Goal: Check status

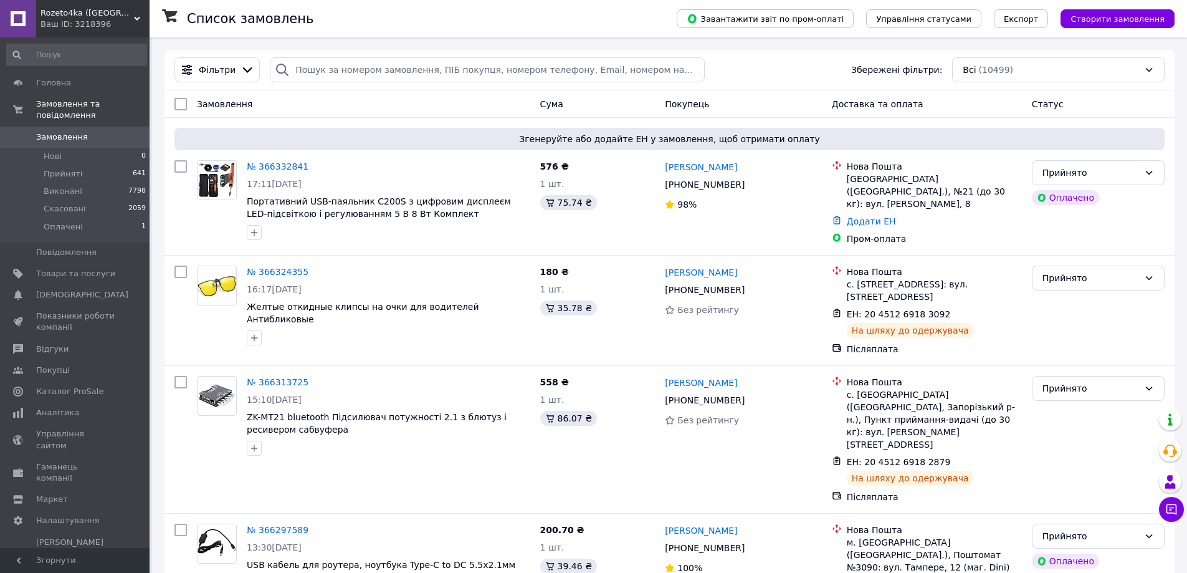
click at [53, 131] on span "Замовлення" at bounding box center [62, 136] width 52 height 11
click at [68, 386] on span "Каталог ProSale" at bounding box center [69, 391] width 67 height 11
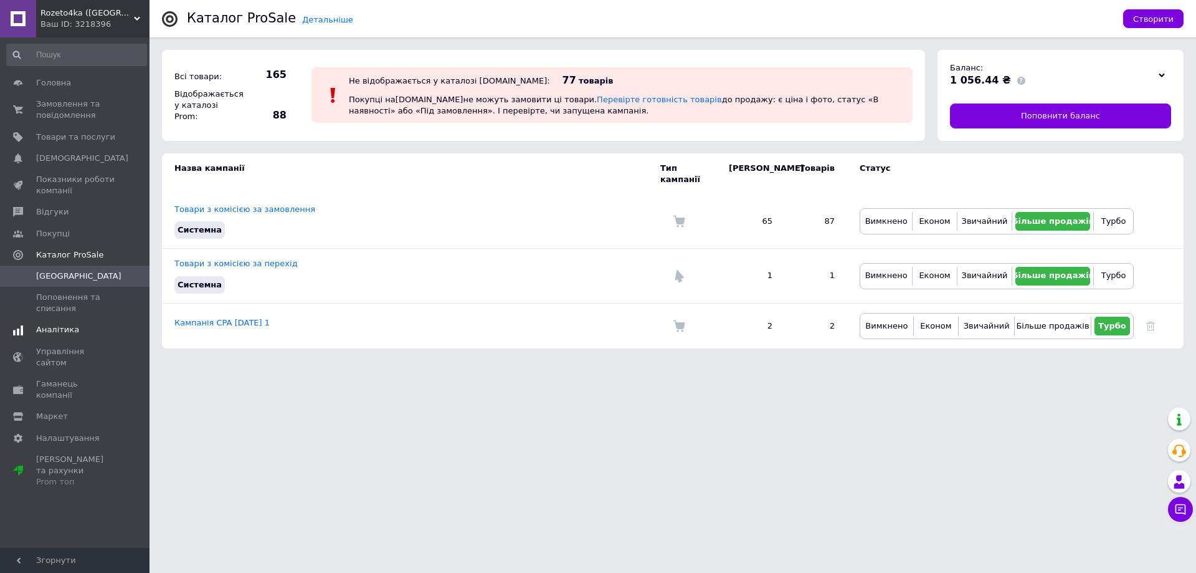
click at [60, 326] on span "Аналітика" at bounding box center [57, 329] width 43 height 11
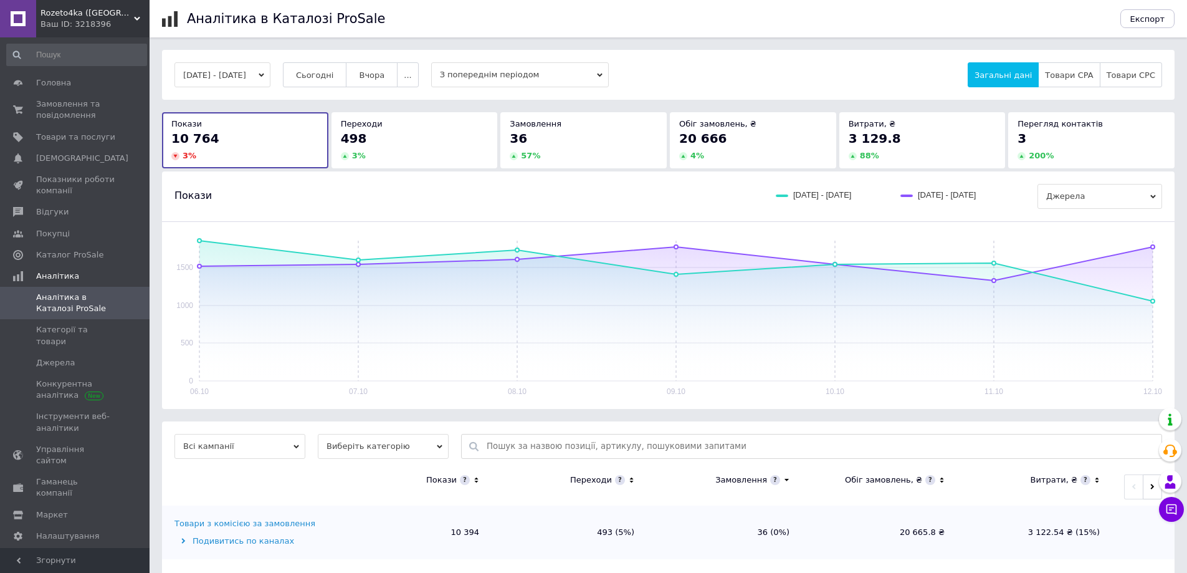
click at [207, 71] on button "[DATE] - [DATE]" at bounding box center [222, 74] width 96 height 25
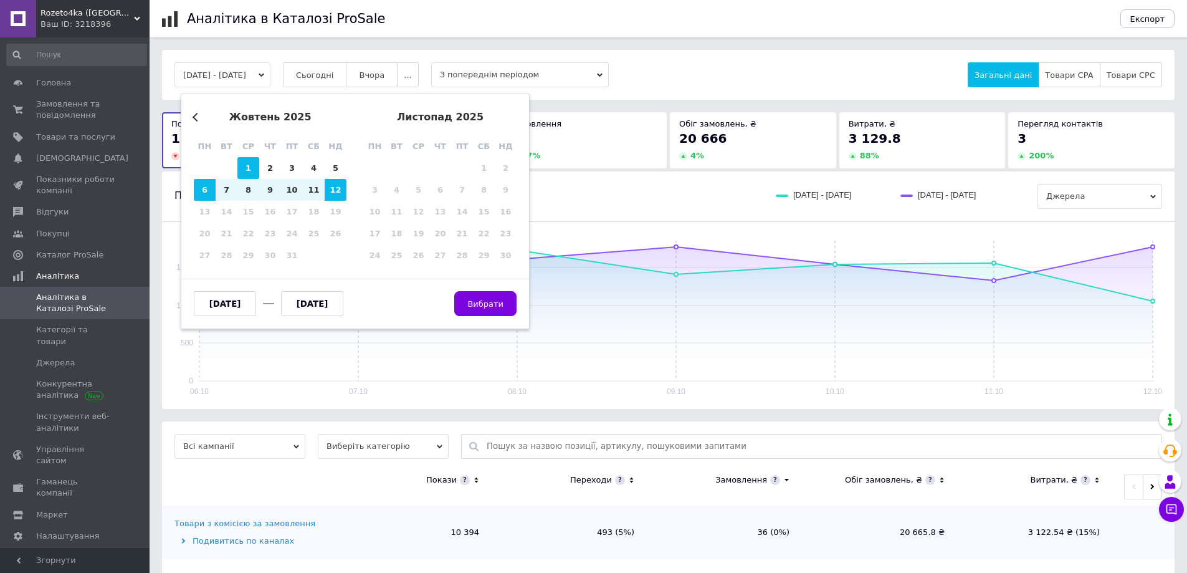
click at [246, 167] on div "1" at bounding box center [248, 168] width 22 height 22
type input "[DATE]"
click at [333, 185] on div "12" at bounding box center [336, 190] width 22 height 22
type input "[DATE]"
click at [477, 299] on span "Вибрати" at bounding box center [485, 303] width 36 height 9
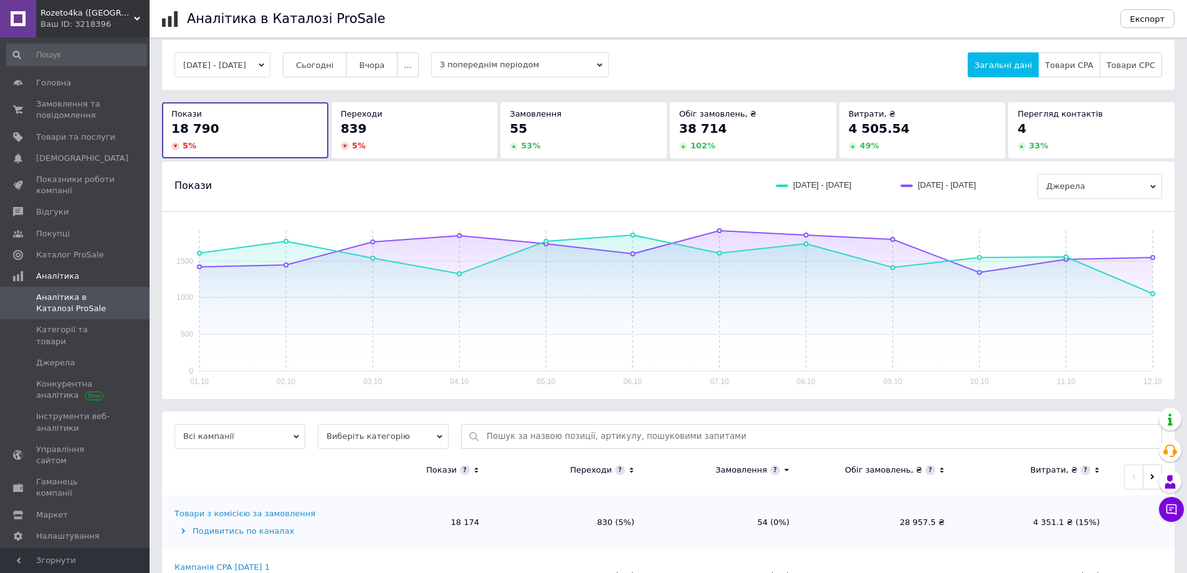
scroll to position [119, 0]
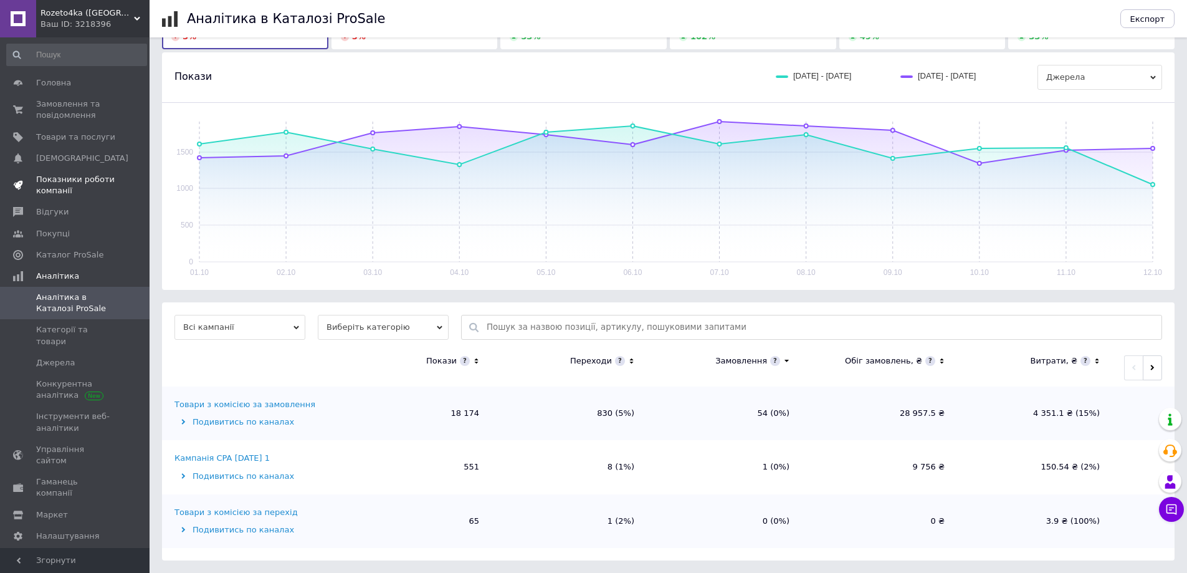
click at [51, 186] on span "Показники роботи компанії" at bounding box center [75, 185] width 79 height 22
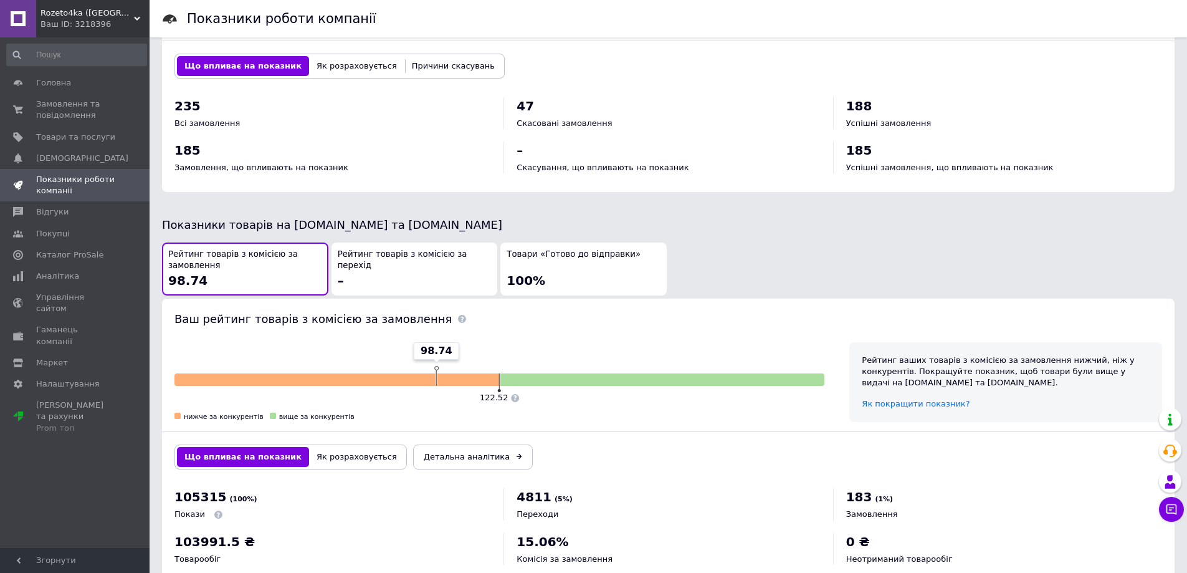
scroll to position [520, 0]
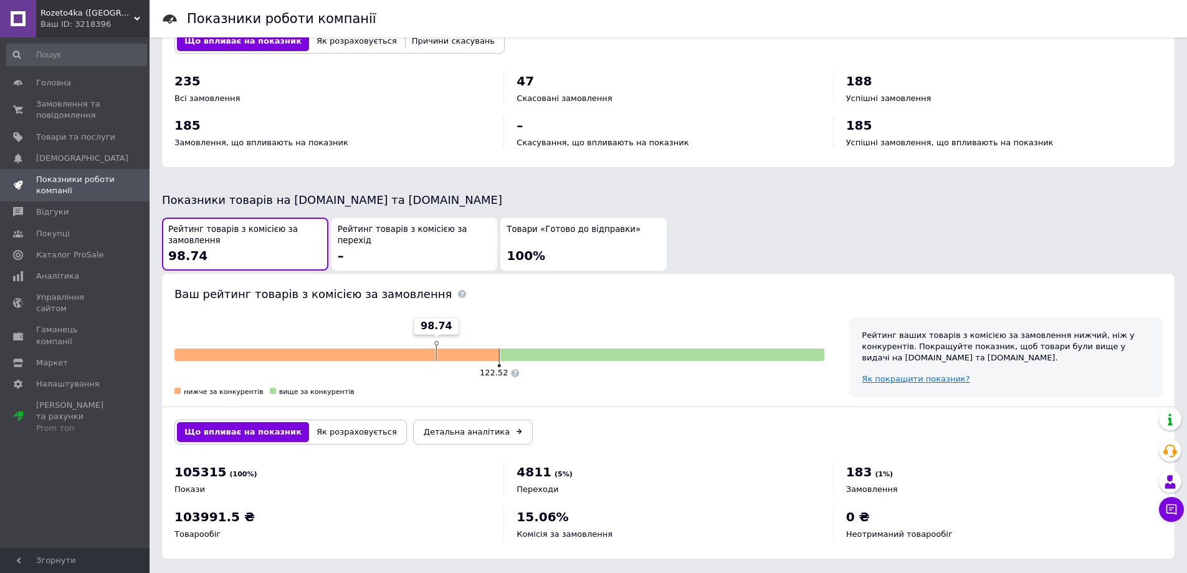
click at [922, 374] on span "Як покращити показник?" at bounding box center [916, 378] width 108 height 9
